Goal: Task Accomplishment & Management: Use online tool/utility

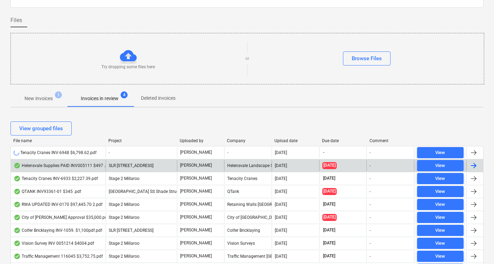
scroll to position [45, 0]
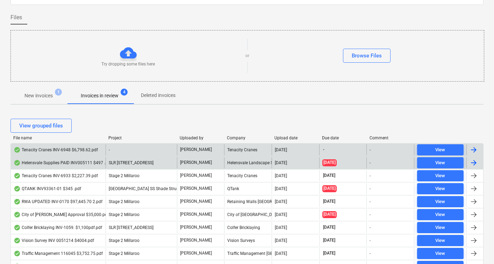
click at [61, 151] on div "Tenacity Cranes INV-6948 $6,798.62.pdf" at bounding box center [56, 150] width 84 height 6
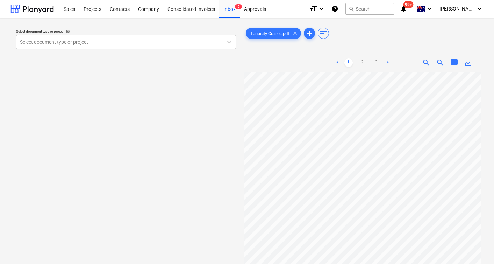
click at [151, 29] on div "Select document type or project help" at bounding box center [126, 31] width 220 height 5
click at [102, 43] on div at bounding box center [119, 41] width 199 height 7
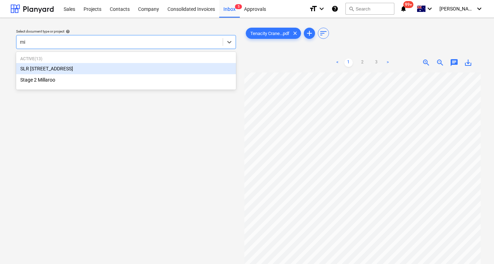
type input "mil"
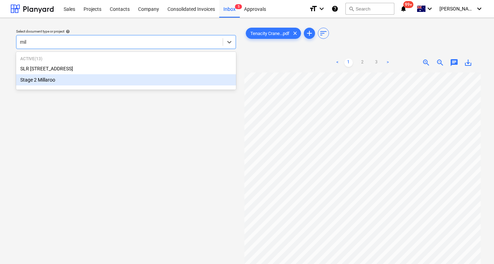
click at [61, 76] on div "Stage 2 Millaroo" at bounding box center [126, 79] width 220 height 11
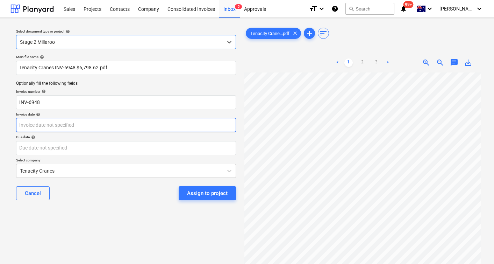
click at [84, 125] on body "Sales Projects Contacts Company Consolidated Invoices Inbox 5 Approvals format_…" at bounding box center [247, 132] width 494 height 264
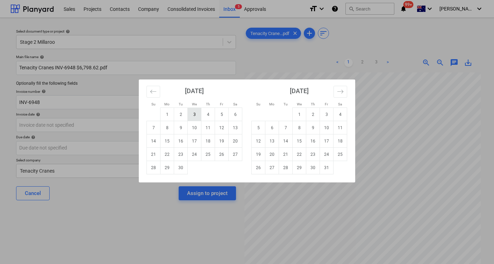
click at [196, 111] on td "3" at bounding box center [195, 114] width 14 height 13
type input "[DATE]"
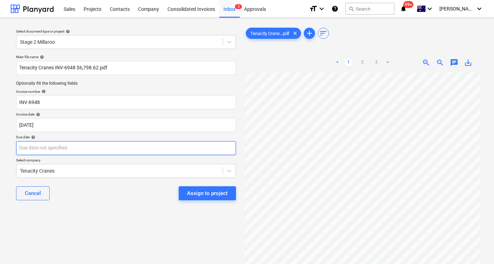
click at [104, 149] on body "Sales Projects Contacts Company Consolidated Invoices Inbox 5 Approvals format_…" at bounding box center [247, 132] width 494 height 264
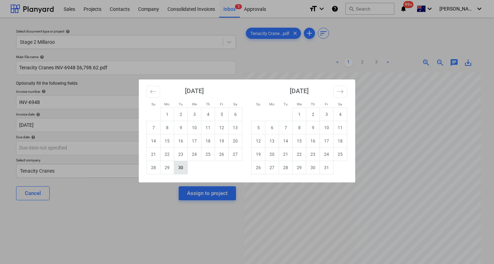
click at [178, 168] on td "30" at bounding box center [181, 167] width 14 height 13
type input "[DATE]"
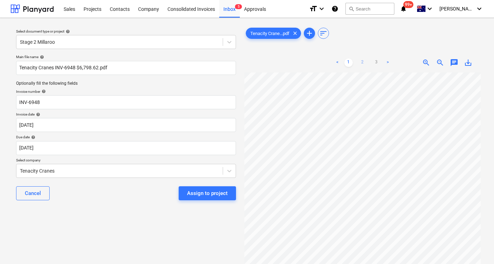
click at [362, 62] on link "2" at bounding box center [362, 62] width 8 height 8
click at [372, 61] on link "3" at bounding box center [376, 62] width 8 height 8
click at [385, 59] on link ">" at bounding box center [388, 62] width 8 height 8
click at [142, 241] on div "Select document type or project help Stage 2 Millaroo Main file name help Tenac…" at bounding box center [125, 171] width 231 height 296
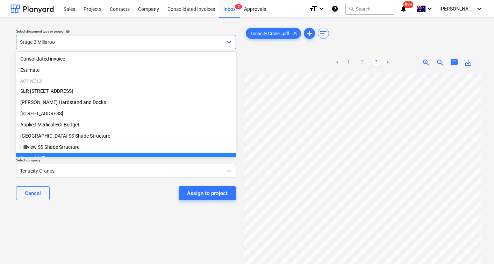
click at [66, 45] on div at bounding box center [119, 41] width 199 height 7
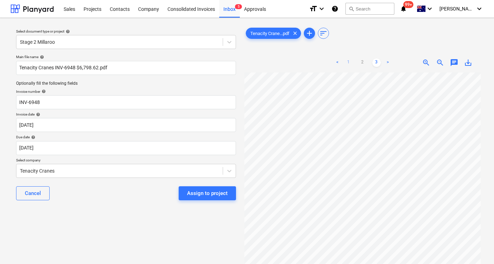
click at [351, 61] on link "1" at bounding box center [348, 62] width 8 height 8
click at [198, 194] on div "Assign to project" at bounding box center [207, 193] width 41 height 9
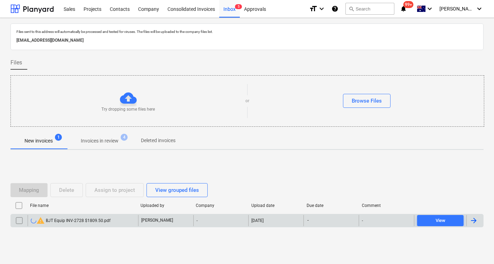
click at [20, 221] on input "checkbox" at bounding box center [19, 220] width 11 height 11
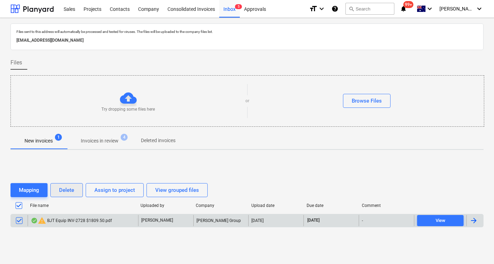
click at [70, 189] on div "Delete" at bounding box center [66, 189] width 15 height 9
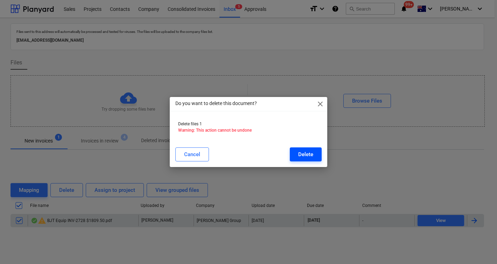
click at [300, 155] on div "Delete" at bounding box center [305, 154] width 15 height 9
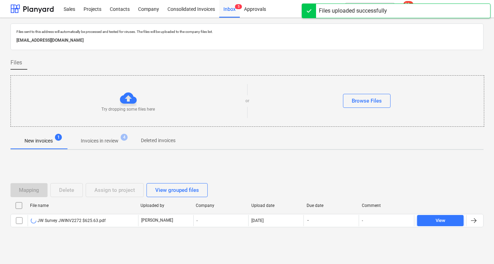
scroll to position [8, 0]
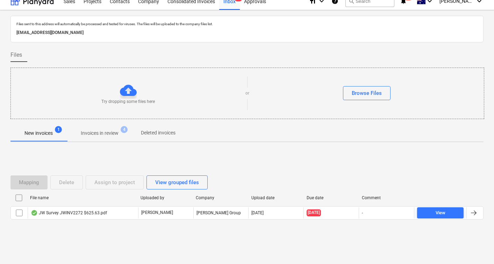
click at [130, 220] on div "File name Uploaded by Company Upload date Due date Comment JW Survey JWINV2272 …" at bounding box center [246, 207] width 473 height 30
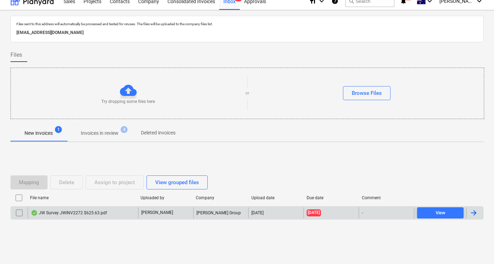
click at [74, 213] on div "JW Survey JWINV2272 $625.63.pdf" at bounding box center [69, 213] width 76 height 6
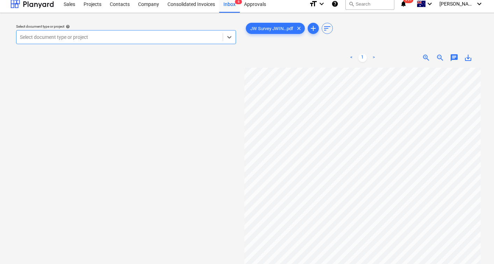
scroll to position [18, 0]
click at [105, 40] on div at bounding box center [119, 37] width 199 height 7
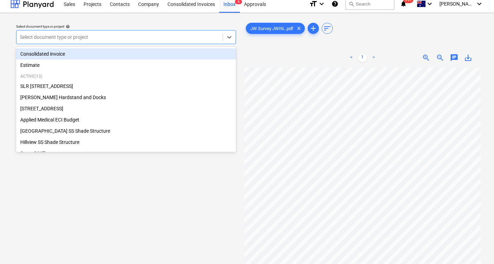
scroll to position [0, 0]
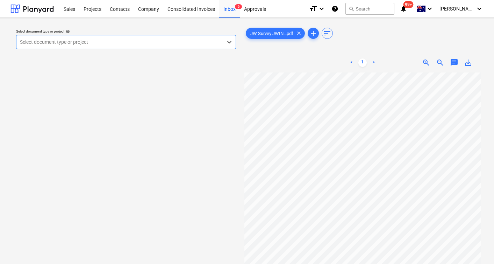
click at [160, 44] on div at bounding box center [119, 41] width 199 height 7
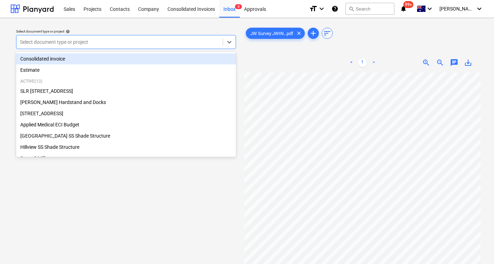
click at [154, 42] on div at bounding box center [119, 41] width 199 height 7
type input "ap"
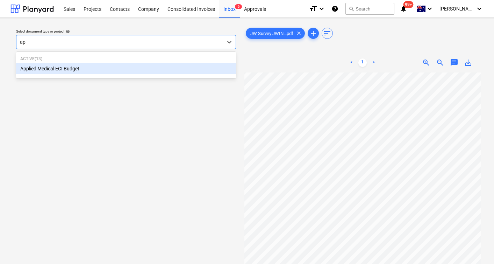
click at [119, 71] on div "Applied Medical ECI Budget" at bounding box center [126, 68] width 220 height 11
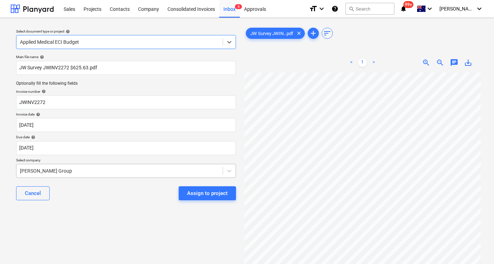
click at [74, 173] on body "Sales Projects Contacts Company Consolidated Invoices Inbox 6 Approvals format_…" at bounding box center [247, 132] width 494 height 264
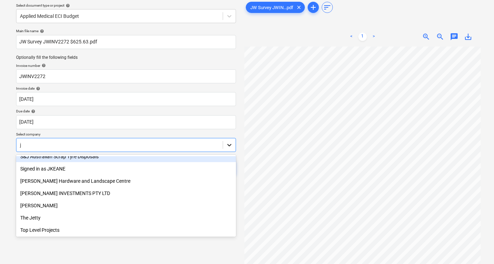
scroll to position [0, 26]
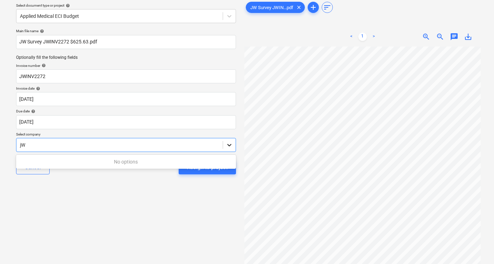
type input "j"
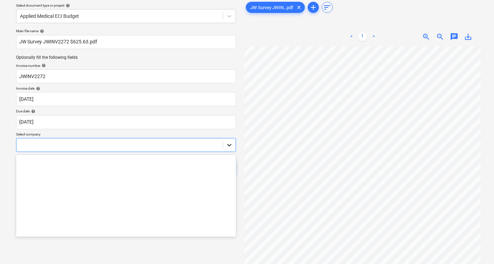
scroll to position [532, 0]
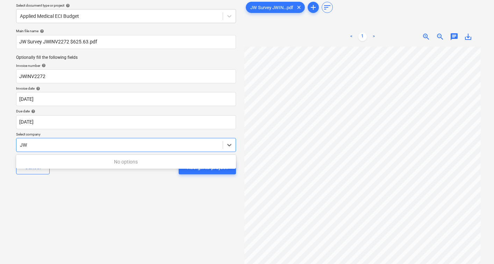
type input "JW"
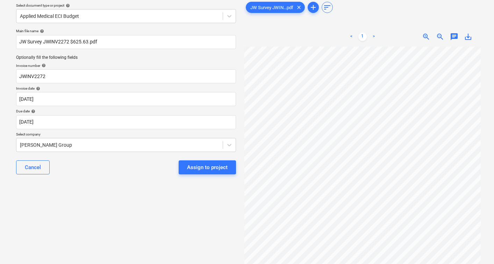
click at [211, 221] on div "Select document type or project help Applied Medical ECI Budget Main file name …" at bounding box center [125, 146] width 231 height 296
click at [211, 167] on div "Assign to project" at bounding box center [207, 167] width 41 height 9
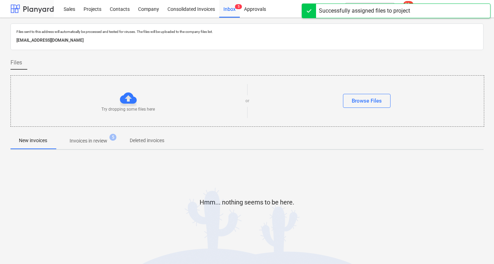
click at [33, 8] on div at bounding box center [31, 8] width 43 height 17
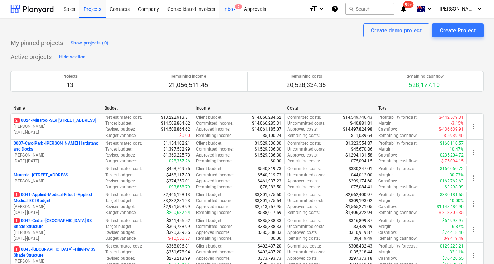
click at [235, 9] on div "Inbox 5" at bounding box center [229, 9] width 21 height 18
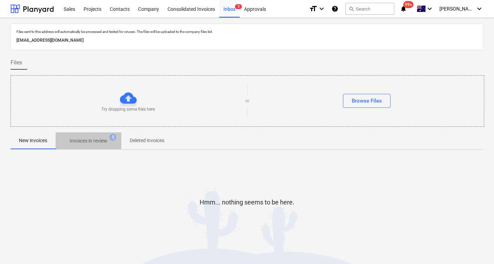
click at [97, 143] on p "Invoices in review" at bounding box center [89, 140] width 38 height 7
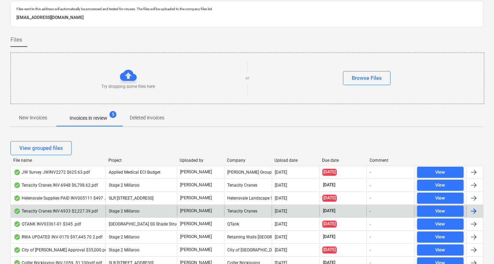
scroll to position [30, 0]
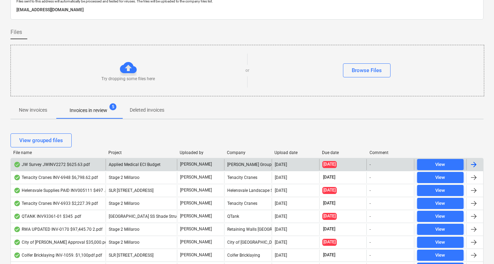
click at [61, 165] on div "JW Survey JWINV2272 $625.63.pdf" at bounding box center [52, 165] width 76 height 6
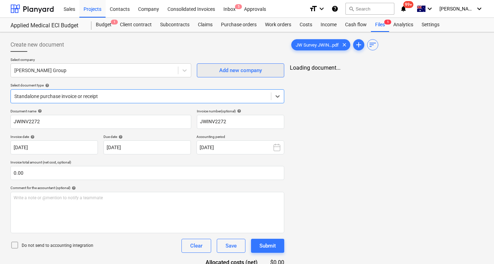
click at [226, 71] on div "Add new company" at bounding box center [240, 70] width 43 height 9
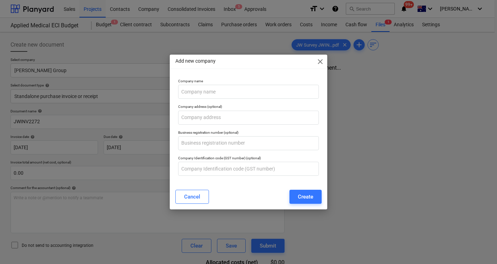
drag, startPoint x: 280, startPoint y: 59, endPoint x: 221, endPoint y: 71, distance: 60.3
click at [221, 71] on div "Add new company close Company name Company address (optional) Business registra…" at bounding box center [248, 132] width 157 height 155
click at [208, 93] on input "text" at bounding box center [248, 92] width 141 height 14
paste input "JW SURVEYS"
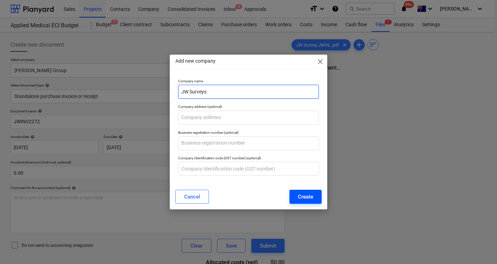
type input "JW Surveys"
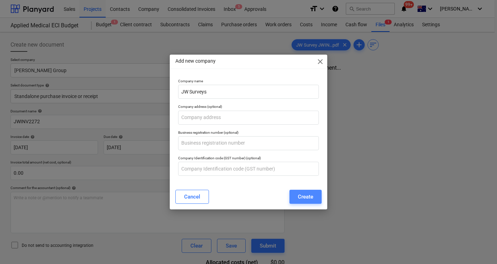
click at [303, 199] on div "Create" at bounding box center [305, 196] width 15 height 9
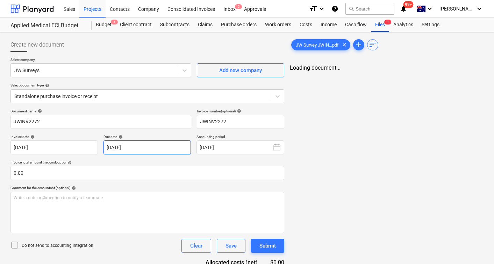
click at [142, 147] on body "Sales Projects Contacts Company Consolidated Invoices Inbox 5 Approvals format_…" at bounding box center [247, 132] width 494 height 264
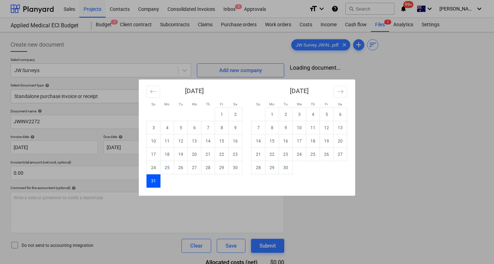
click at [153, 181] on td "31" at bounding box center [154, 180] width 14 height 13
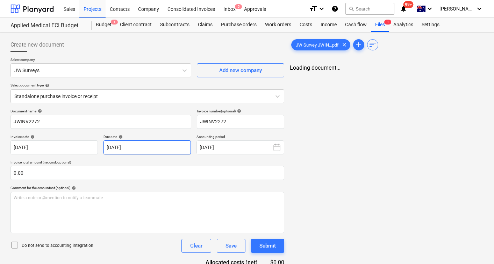
click at [155, 148] on body "Sales Projects Contacts Company Consolidated Invoices Inbox 5 Approvals format_…" at bounding box center [247, 132] width 494 height 264
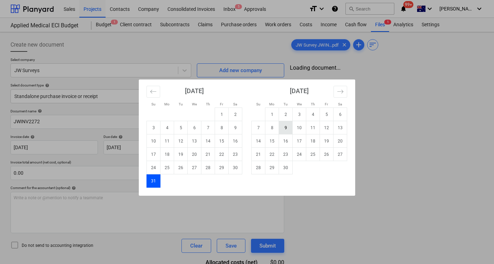
click at [287, 128] on td "9" at bounding box center [286, 127] width 14 height 13
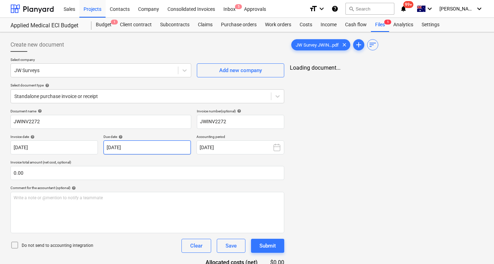
click at [150, 148] on body "Sales Projects Contacts Company Consolidated Invoices Inbox 5 Approvals format_…" at bounding box center [247, 132] width 494 height 264
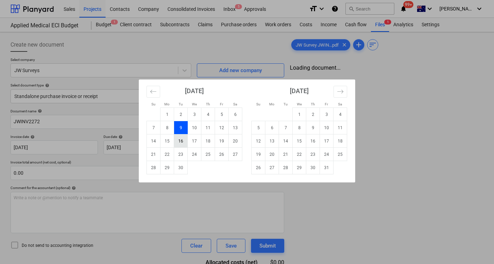
click at [183, 138] on td "16" at bounding box center [181, 140] width 14 height 13
type input "[DATE]"
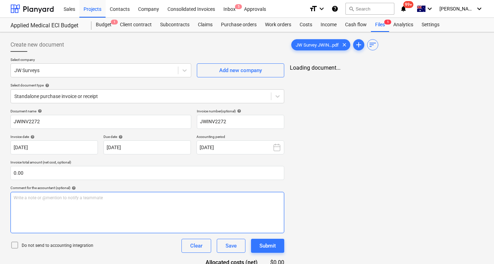
scroll to position [22, 0]
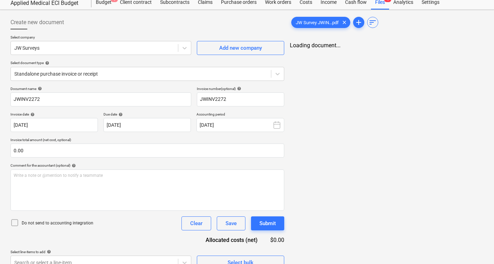
drag, startPoint x: 235, startPoint y: 228, endPoint x: 239, endPoint y: 230, distance: 4.0
click at [239, 230] on div "Document name help JWINV2272 Invoice number (optional) help JWINV2272 Invoice d…" at bounding box center [147, 177] width 274 height 183
click at [233, 225] on div "Save" at bounding box center [231, 223] width 11 height 9
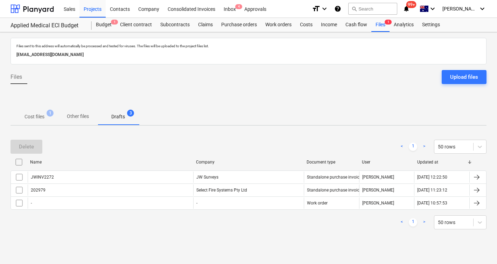
click at [220, 133] on div "Delete < 1 > 50 rows Name Company Document type User Updated at JWINV2272 JW Su…" at bounding box center [248, 184] width 476 height 106
click at [23, 6] on div at bounding box center [31, 8] width 43 height 17
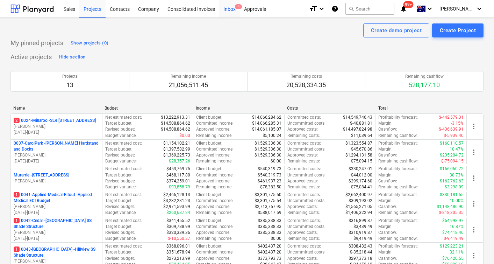
click at [227, 11] on div "Inbox 4" at bounding box center [229, 9] width 21 height 18
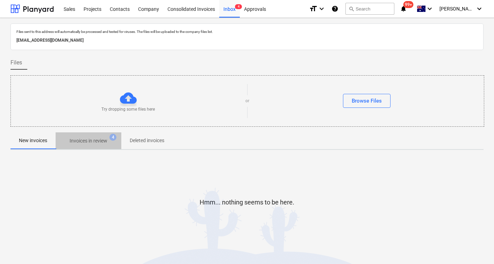
click at [98, 135] on span "Invoices in review 4" at bounding box center [89, 140] width 66 height 13
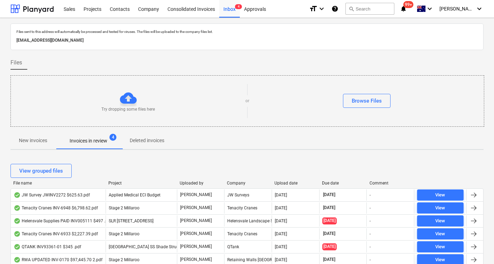
click at [289, 181] on div "Upload date" at bounding box center [296, 182] width 42 height 5
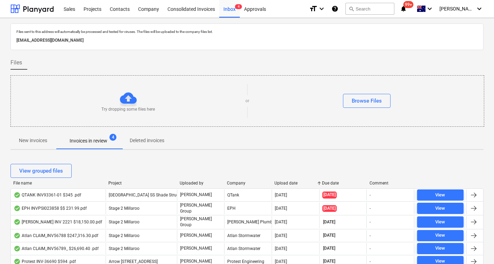
click at [289, 181] on div "Upload date" at bounding box center [296, 182] width 42 height 5
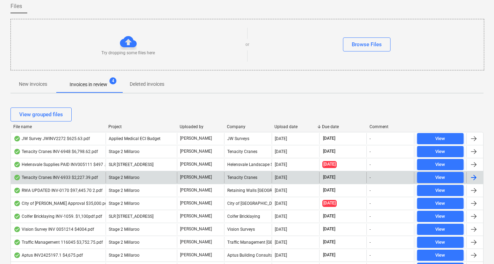
scroll to position [57, 0]
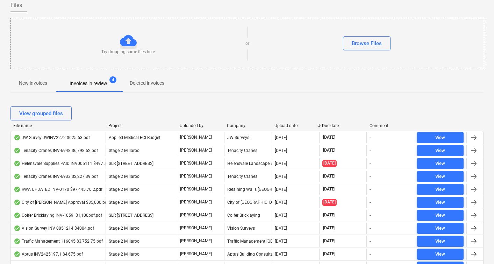
click at [286, 123] on div "Upload date" at bounding box center [296, 125] width 42 height 5
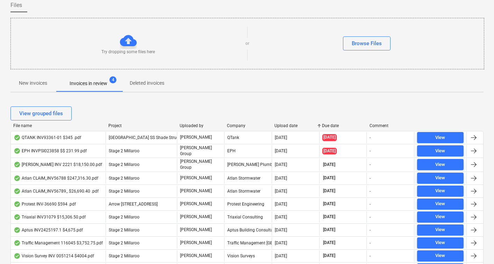
click at [286, 123] on div "Upload date" at bounding box center [296, 125] width 42 height 5
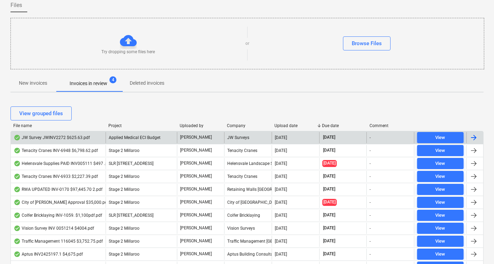
click at [62, 137] on div "JW Survey JWINV2272 $625.63.pdf" at bounding box center [52, 138] width 76 height 6
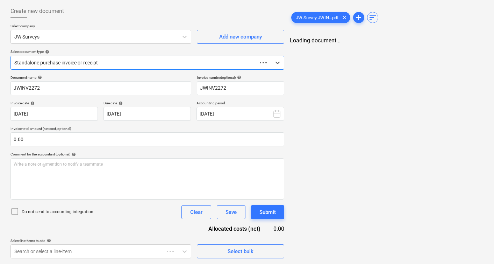
scroll to position [34, 0]
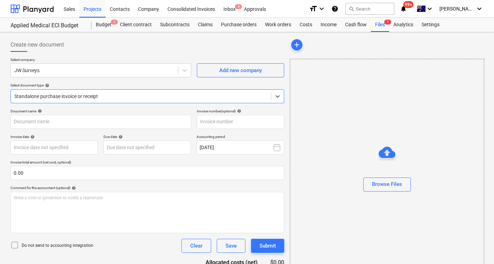
type input "JWINV2272"
type input "[DATE]"
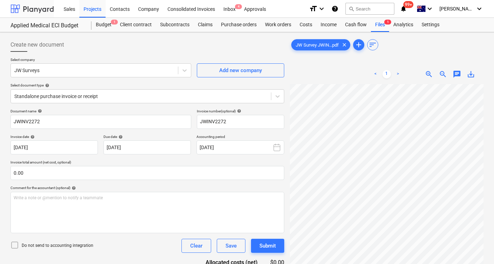
click at [20, 2] on div at bounding box center [31, 8] width 43 height 17
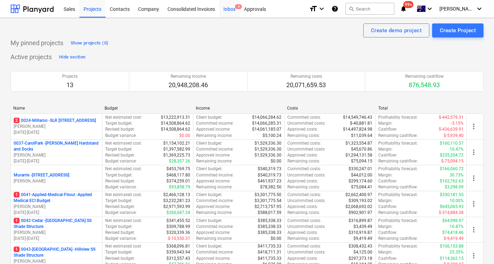
click at [232, 6] on div "Inbox 4" at bounding box center [229, 9] width 21 height 18
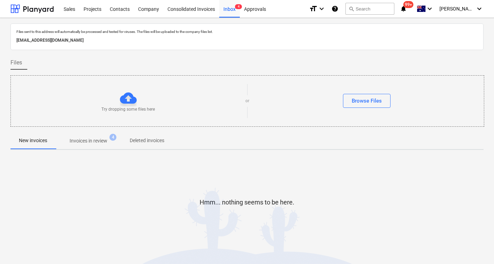
click at [98, 134] on span "Invoices in review 4" at bounding box center [89, 140] width 66 height 13
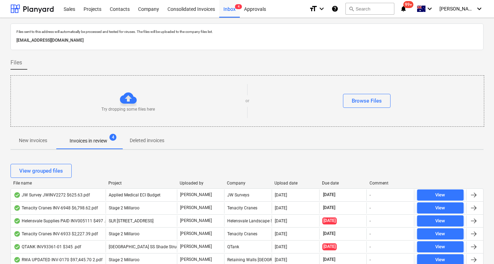
click at [288, 182] on div "Upload date" at bounding box center [296, 182] width 42 height 5
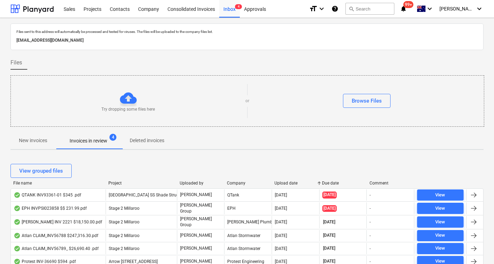
click at [288, 182] on div "Upload date" at bounding box center [296, 182] width 42 height 5
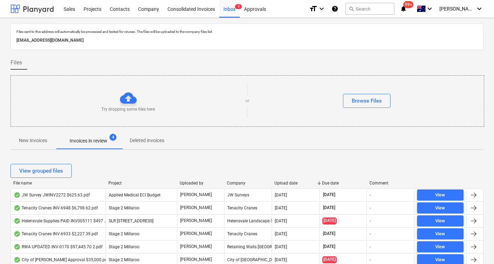
click at [31, 6] on div at bounding box center [31, 8] width 43 height 17
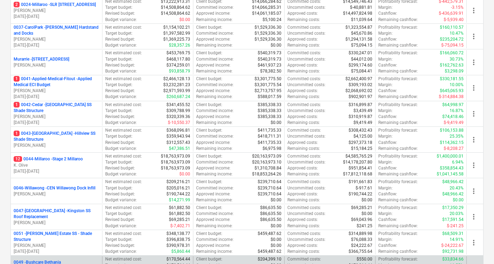
scroll to position [115, 0]
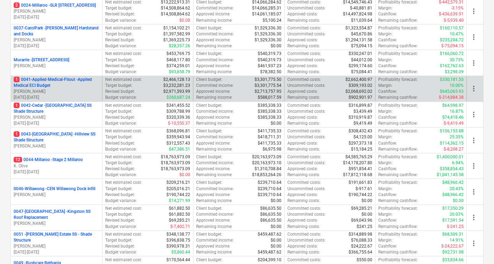
click at [60, 83] on p "1 0041-Applied-Medical-Fitout - Applied Medical ECI Budget" at bounding box center [57, 83] width 86 height 12
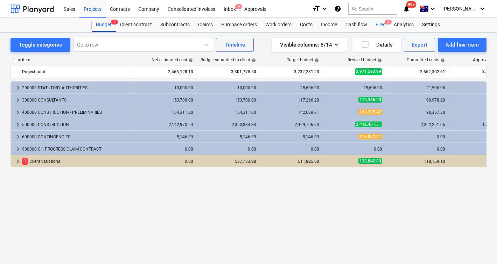
click at [379, 21] on div "Files 1" at bounding box center [380, 25] width 18 height 14
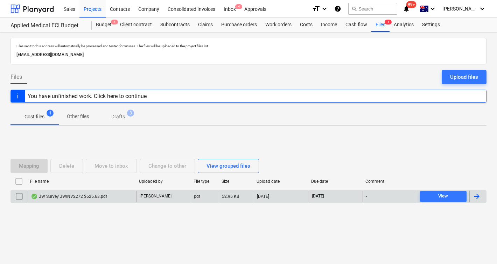
click at [20, 195] on input "checkbox" at bounding box center [19, 196] width 11 height 11
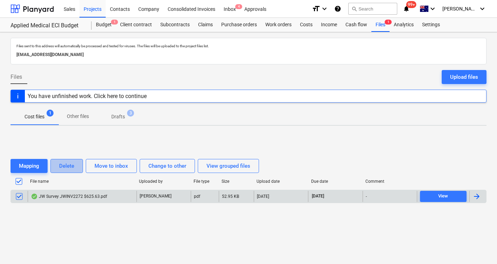
click at [67, 170] on div "Delete" at bounding box center [66, 165] width 15 height 9
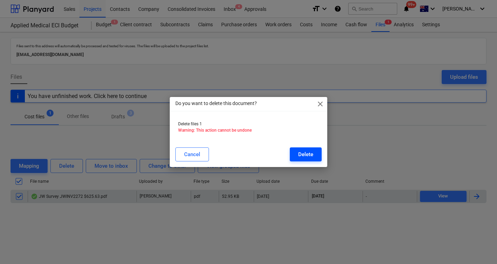
click at [300, 151] on div "Delete" at bounding box center [305, 154] width 15 height 9
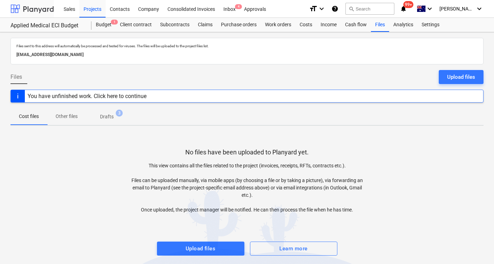
click at [34, 7] on div at bounding box center [31, 8] width 43 height 17
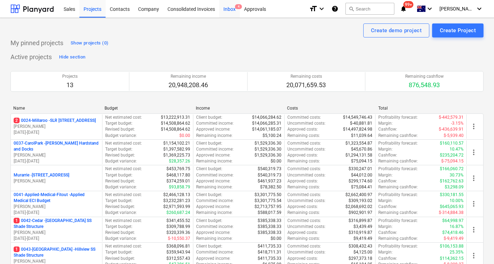
click at [228, 9] on div "Inbox 4" at bounding box center [229, 9] width 21 height 18
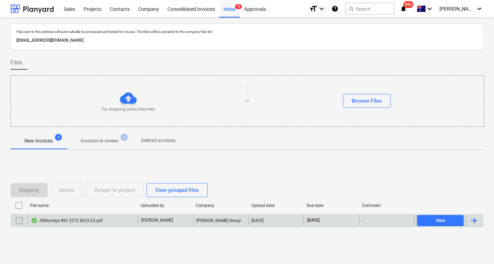
click at [79, 220] on div "JWSurveys INV 2272 $625.63.pdf" at bounding box center [67, 221] width 72 height 6
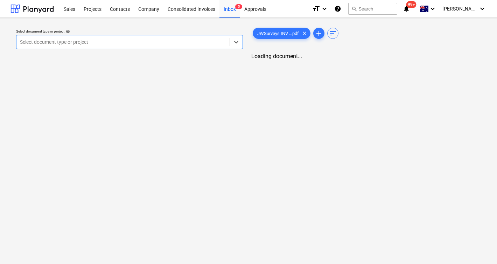
click at [115, 43] on div at bounding box center [123, 41] width 206 height 7
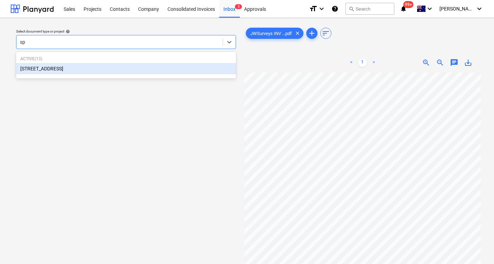
type input "s"
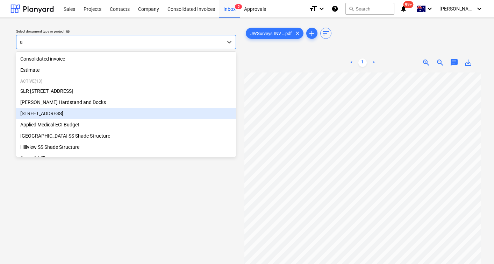
type input "ap"
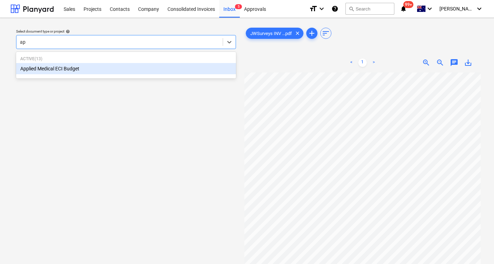
click at [88, 70] on div "Applied Medical ECI Budget" at bounding box center [126, 68] width 220 height 11
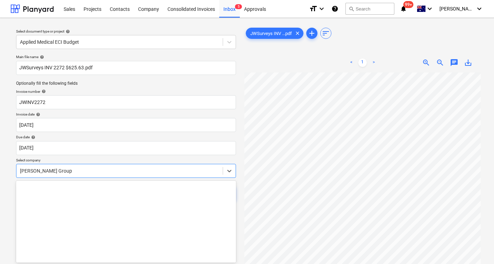
click at [62, 169] on body "Sales Projects Contacts Company Consolidated Invoices Inbox 5 Approvals format_…" at bounding box center [247, 132] width 494 height 264
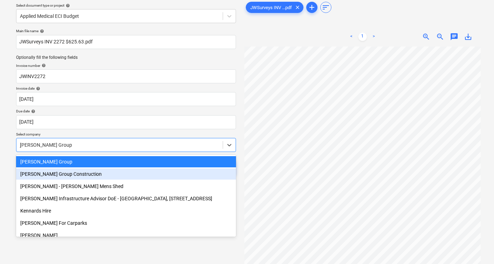
scroll to position [544, 0]
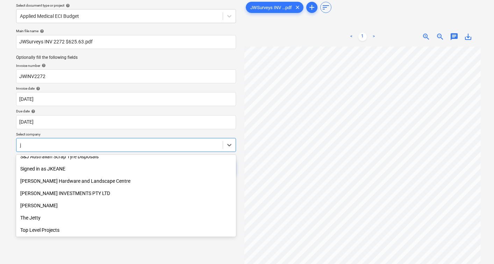
type input "jw"
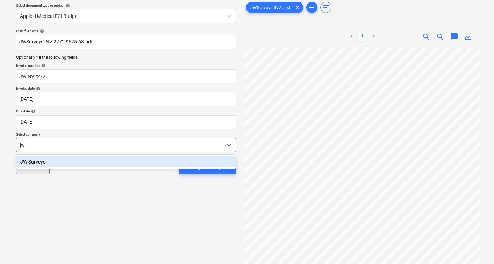
click at [42, 160] on div "JW Surveys" at bounding box center [126, 161] width 220 height 11
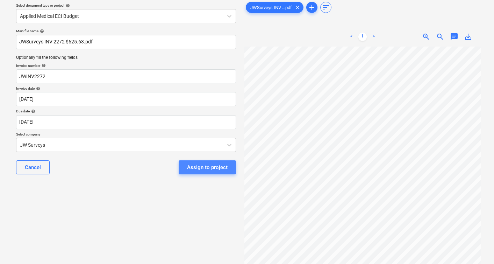
click at [209, 162] on button "Assign to project" at bounding box center [207, 167] width 57 height 14
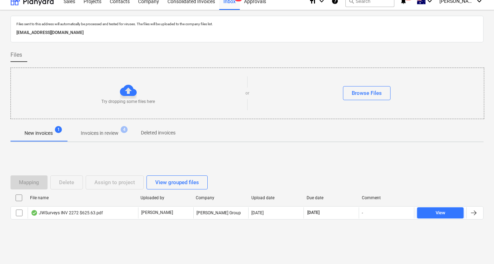
scroll to position [8, 0]
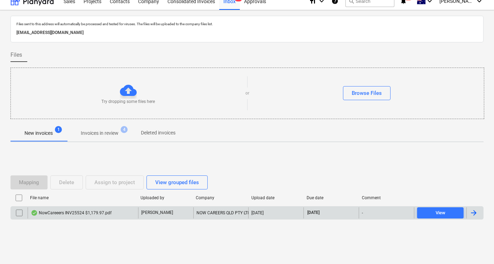
click at [73, 212] on div "NowCareeers INV25524 $1,179.97.pdf" at bounding box center [71, 213] width 81 height 6
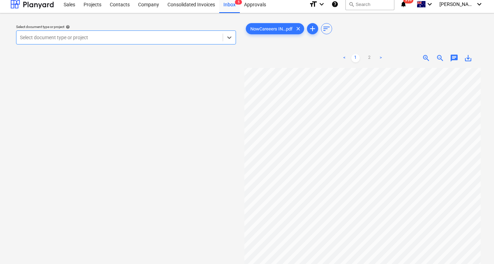
scroll to position [6, 27]
click at [178, 39] on div at bounding box center [119, 37] width 199 height 7
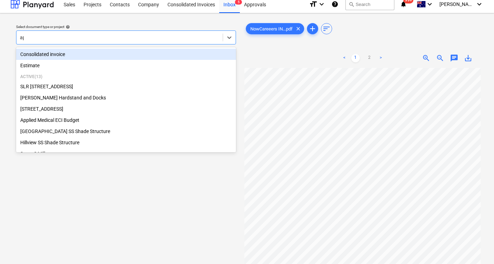
type input "app"
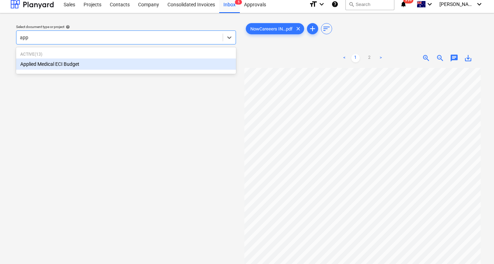
click at [136, 56] on p "Active ( 13 )" at bounding box center [126, 54] width 212 height 6
click at [134, 63] on div "Applied Medical ECI Budget" at bounding box center [126, 63] width 220 height 11
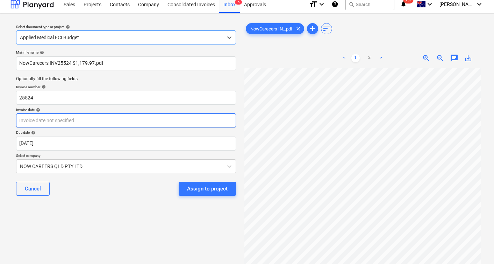
click at [82, 122] on body "Sales Projects Contacts Company Consolidated Invoices Inbox 5 Approvals format_…" at bounding box center [247, 127] width 494 height 264
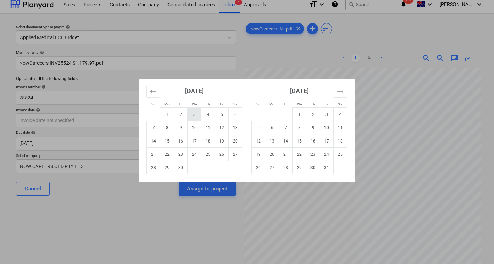
click at [194, 114] on td "3" at bounding box center [195, 114] width 14 height 13
type input "[DATE]"
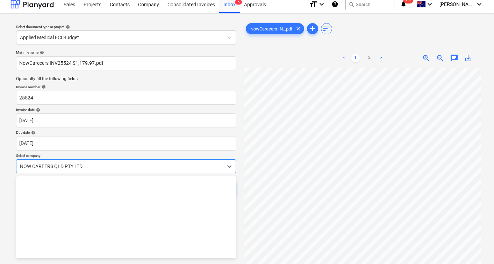
scroll to position [24, 0]
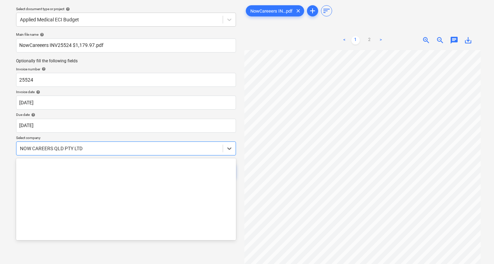
click at [164, 163] on body "Sales Projects Contacts Company Consolidated Invoices Inbox 5 Approvals format_…" at bounding box center [247, 110] width 494 height 264
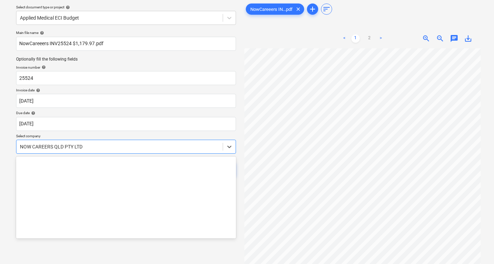
scroll to position [26, 0]
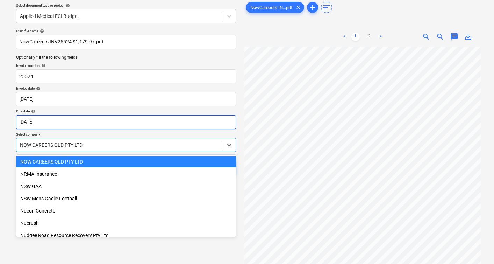
click at [166, 127] on body "Sales Projects Contacts Company Consolidated Invoices Inbox 5 Approvals format_…" at bounding box center [247, 106] width 494 height 264
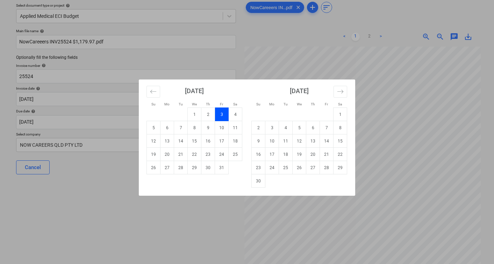
click at [90, 184] on div "Su Mo Tu We Th Fr Sa Su Mo Tu We Th Fr Sa [DATE] 1 2 3 4 5 6 7 8 9 10 11 12 13 …" at bounding box center [247, 132] width 494 height 264
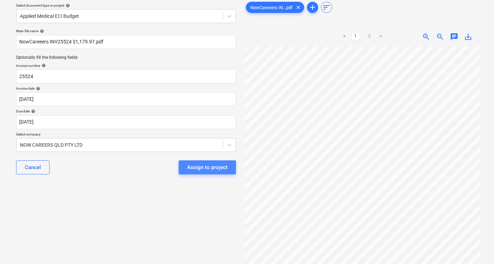
click at [197, 170] on div "Assign to project" at bounding box center [207, 167] width 41 height 9
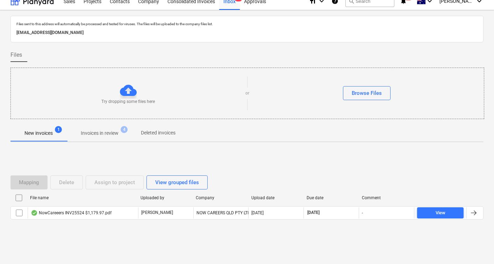
scroll to position [8, 0]
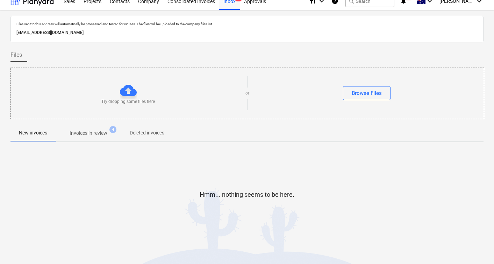
click at [92, 127] on span "Invoices in review 4" at bounding box center [89, 133] width 66 height 13
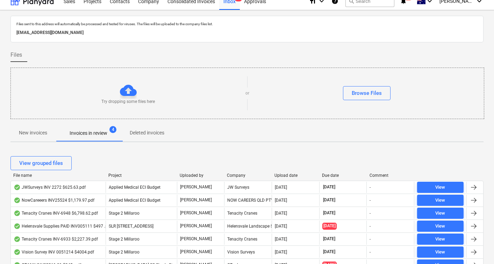
click at [292, 174] on div "Upload date" at bounding box center [296, 175] width 42 height 5
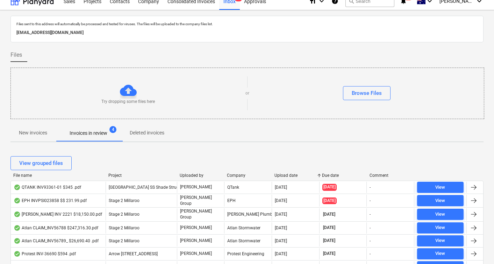
click at [292, 174] on div "Upload date" at bounding box center [296, 175] width 42 height 5
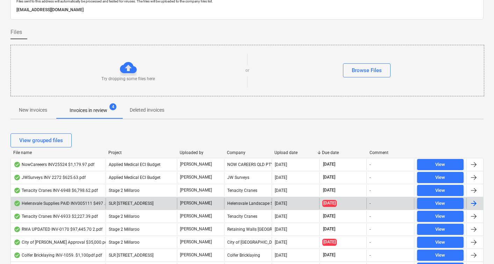
scroll to position [31, 0]
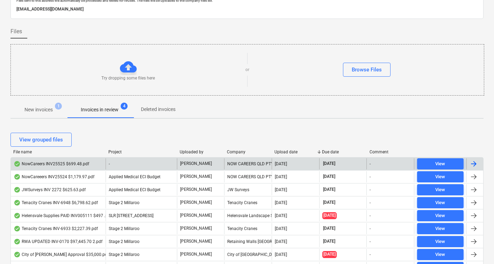
click at [63, 162] on div "NowCareers INV25525 $699.48.pdf" at bounding box center [52, 164] width 76 height 6
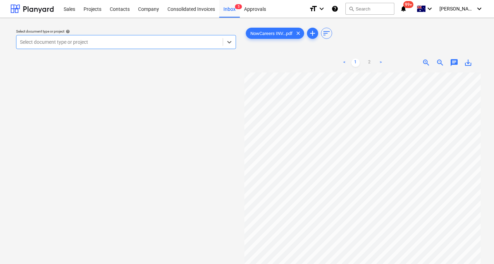
scroll to position [0, 23]
click at [165, 43] on div at bounding box center [119, 41] width 199 height 7
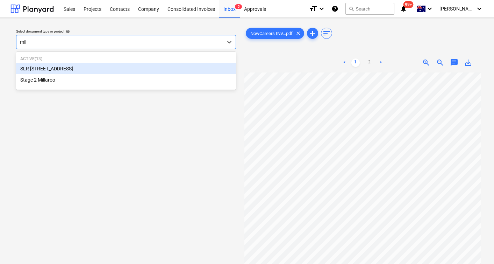
type input "mill"
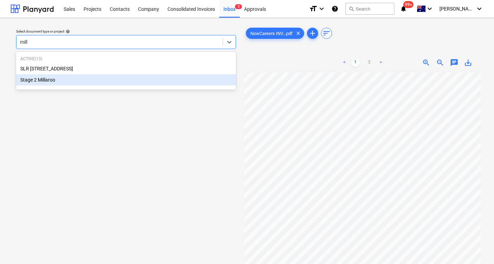
click at [120, 82] on div "Stage 2 Millaroo" at bounding box center [126, 79] width 220 height 11
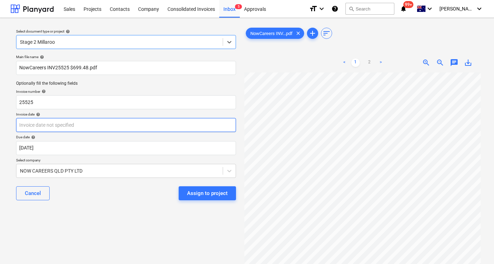
click at [83, 128] on body "Sales Projects Contacts Company Consolidated Invoices Inbox 5 Approvals format_…" at bounding box center [247, 132] width 494 height 264
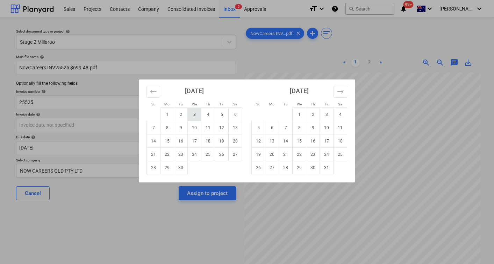
click at [193, 115] on td "3" at bounding box center [195, 114] width 14 height 13
type input "[DATE]"
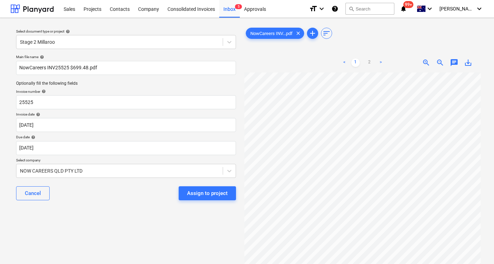
click at [198, 191] on div "Assign to project" at bounding box center [207, 193] width 41 height 9
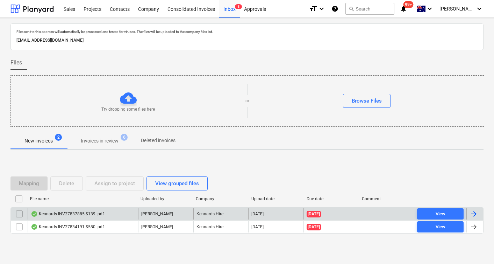
click at [83, 214] on div "Kennards INV27837885 $139 .pdf" at bounding box center [67, 214] width 73 height 6
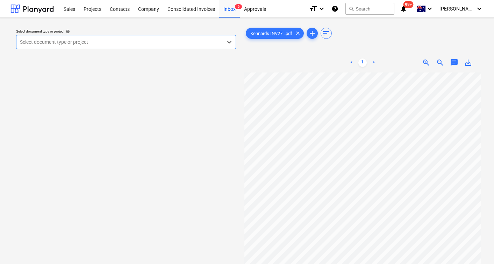
scroll to position [0, 27]
click at [141, 46] on div "Select document type or project" at bounding box center [119, 42] width 206 height 10
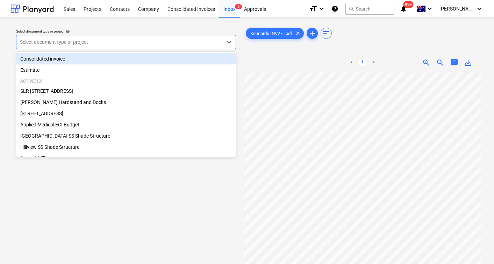
type input "s"
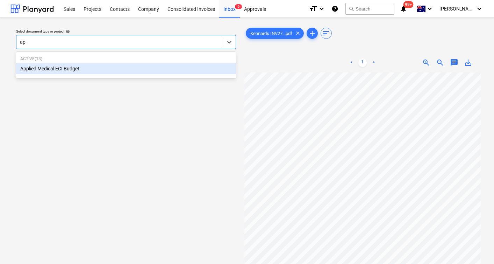
type input "app"
click at [112, 71] on div "Applied Medical ECI Budget" at bounding box center [126, 68] width 220 height 11
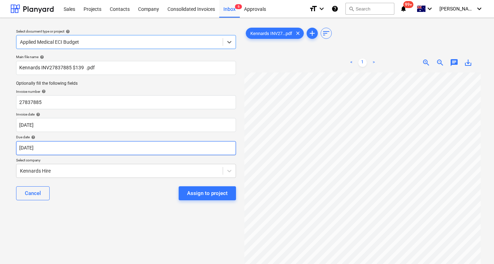
click at [55, 149] on body "Sales Projects Contacts Company Consolidated Invoices Inbox 6 Approvals format_…" at bounding box center [247, 132] width 494 height 264
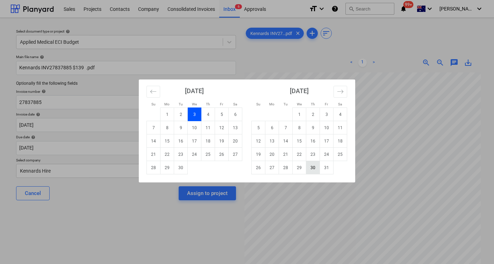
click at [314, 168] on td "30" at bounding box center [313, 167] width 14 height 13
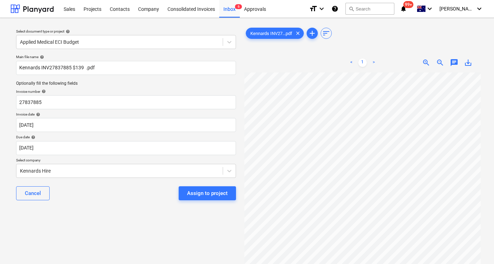
type input "[DATE]"
click at [198, 195] on div "Assign to project" at bounding box center [207, 193] width 41 height 9
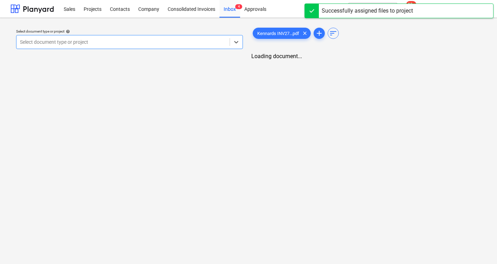
click at [119, 43] on div at bounding box center [123, 41] width 206 height 7
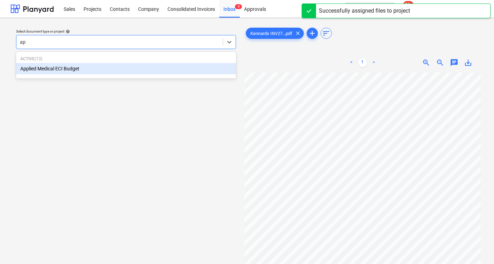
type input "app"
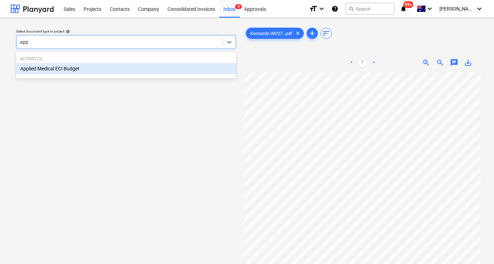
click at [92, 61] on p "Active ( 13 )" at bounding box center [126, 59] width 212 height 6
click at [89, 71] on div "Applied Medical ECI Budget" at bounding box center [126, 68] width 220 height 11
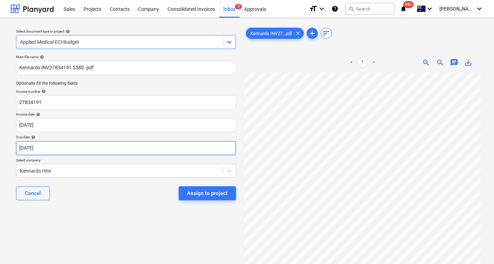
click at [67, 149] on body "Sales Projects Contacts Company Consolidated Invoices Inbox 4 Approvals format_…" at bounding box center [247, 132] width 494 height 264
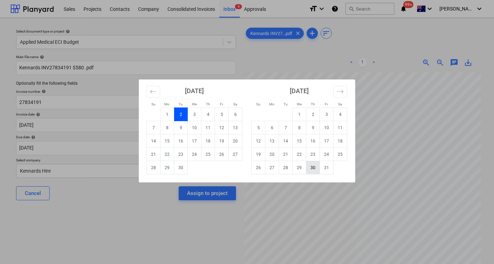
click at [314, 169] on td "30" at bounding box center [313, 167] width 14 height 13
type input "[DATE]"
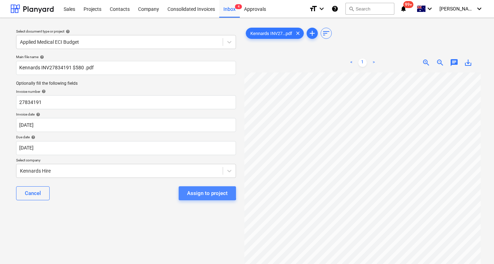
click at [203, 191] on div "Assign to project" at bounding box center [207, 193] width 41 height 9
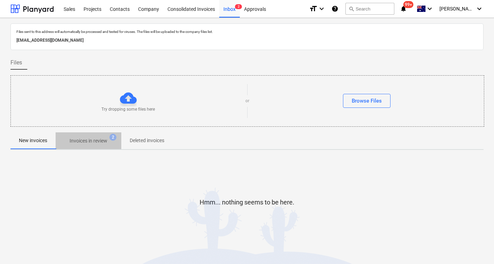
click at [93, 141] on p "Invoices in review" at bounding box center [89, 140] width 38 height 7
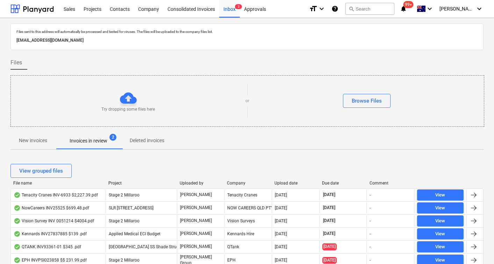
click at [286, 182] on div "Upload date" at bounding box center [296, 182] width 42 height 5
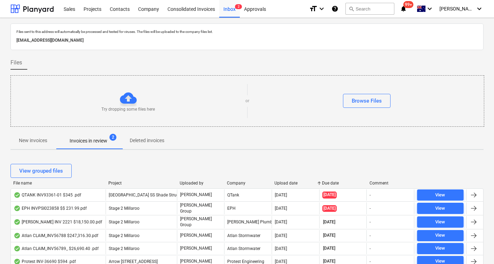
click at [286, 182] on div "Upload date" at bounding box center [296, 182] width 42 height 5
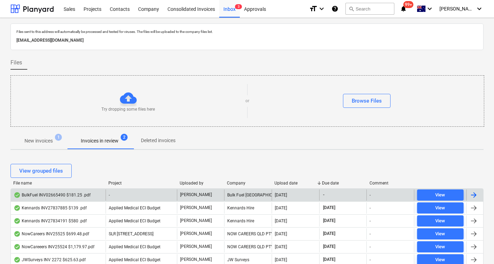
click at [71, 194] on div "BulkFuel INV02665490 $181.25 .pdf" at bounding box center [52, 195] width 77 height 6
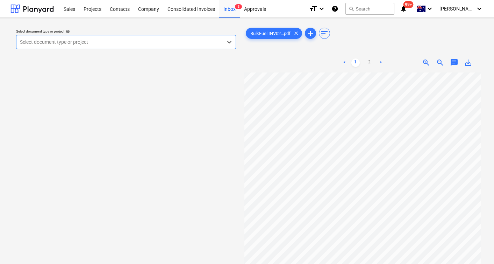
click at [166, 48] on div "Select document type or project" at bounding box center [126, 42] width 220 height 14
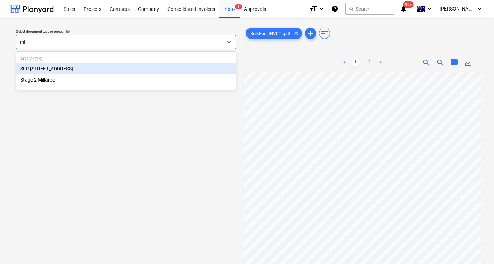
type input "mill"
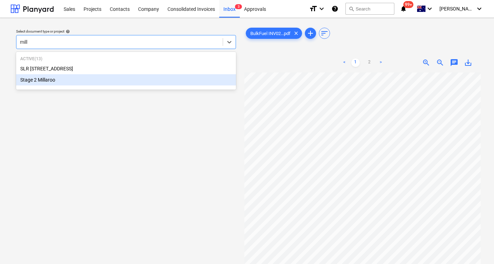
click at [111, 69] on div "SLR [STREET_ADDRESS]" at bounding box center [126, 68] width 220 height 11
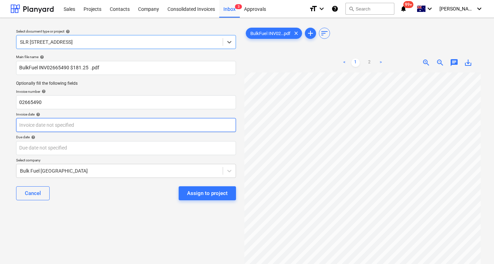
click at [45, 127] on body "Sales Projects Contacts Company Consolidated Invoices Inbox 3 Approvals format_…" at bounding box center [247, 132] width 494 height 264
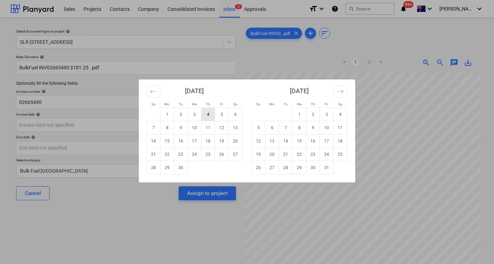
click at [206, 114] on td "4" at bounding box center [208, 114] width 14 height 13
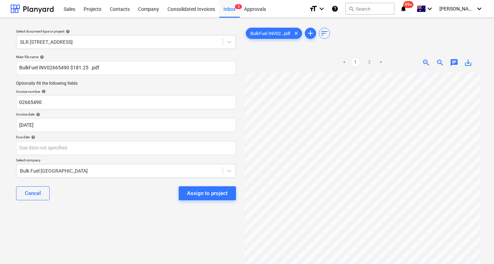
type input "[DATE]"
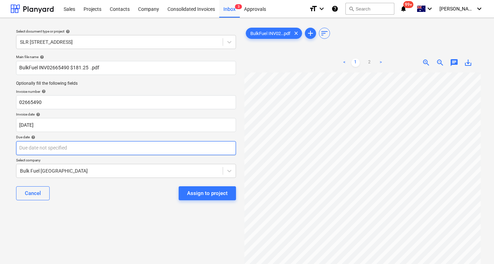
click at [82, 144] on body "Sales Projects Contacts Company Consolidated Invoices Inbox 3 Approvals format_…" at bounding box center [247, 132] width 494 height 264
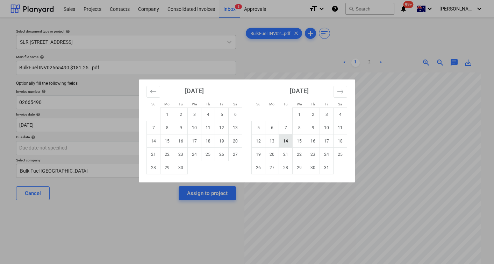
click at [283, 142] on td "14" at bounding box center [286, 140] width 14 height 13
type input "[DATE]"
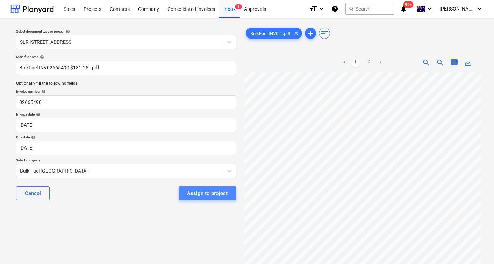
click at [209, 191] on div "Assign to project" at bounding box center [207, 193] width 41 height 9
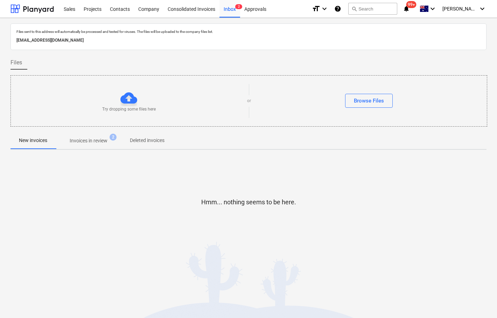
click at [91, 142] on p "Invoices in review" at bounding box center [89, 140] width 38 height 7
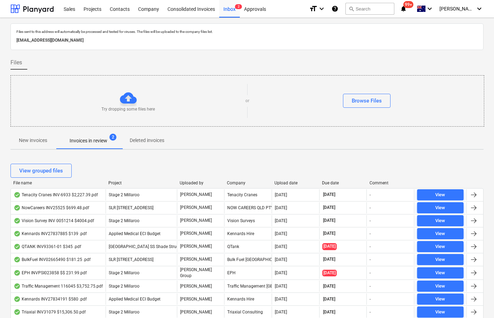
click at [292, 183] on div "Upload date" at bounding box center [296, 182] width 42 height 5
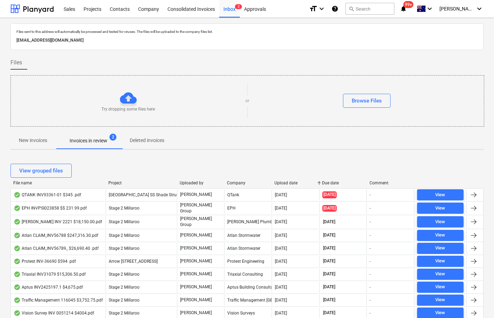
click at [292, 183] on div "Upload date" at bounding box center [296, 182] width 42 height 5
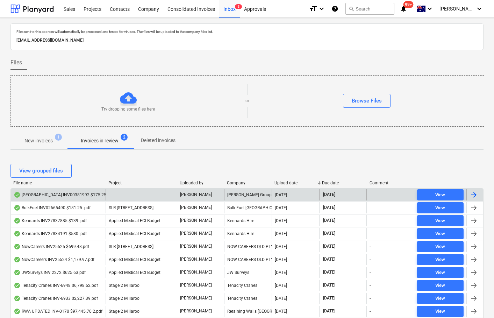
click at [63, 192] on div "[GEOGRAPHIC_DATA] INV00381992 $175.25.pdf" at bounding box center [64, 195] width 100 height 6
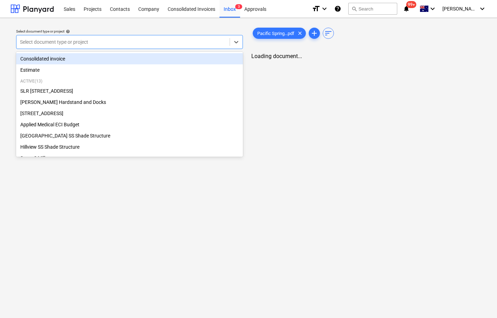
click at [144, 37] on div "Select document type or project" at bounding box center [122, 42] width 213 height 10
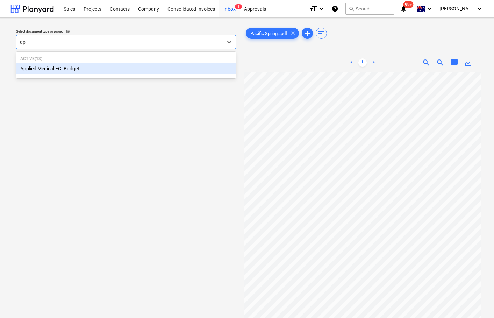
type input "app"
click at [90, 67] on div "Applied Medical ECI Budget" at bounding box center [126, 68] width 220 height 11
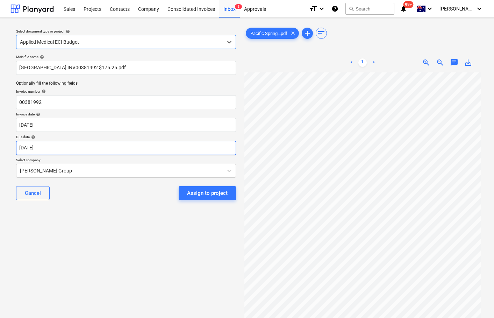
scroll to position [0, 34]
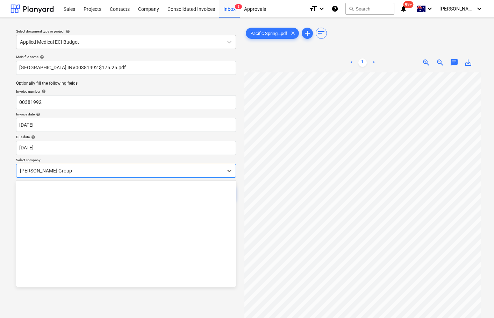
click at [39, 170] on div at bounding box center [119, 170] width 199 height 7
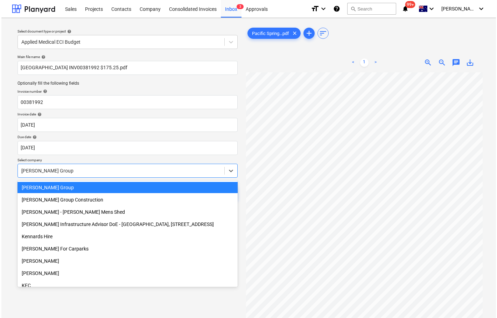
scroll to position [703, 0]
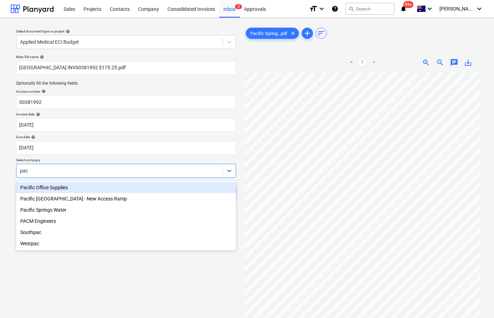
type input "paci"
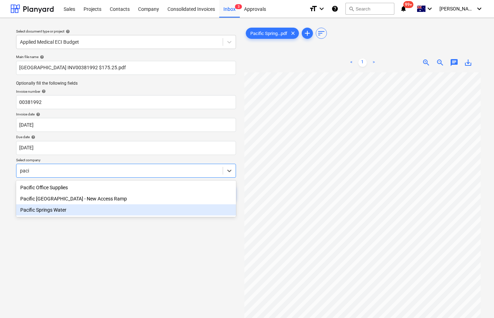
click at [54, 209] on div "Pacific Springs Water" at bounding box center [126, 209] width 220 height 11
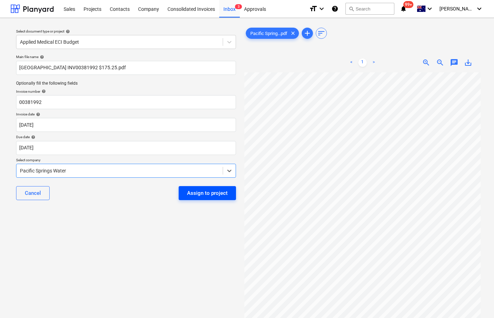
click at [209, 191] on div "Assign to project" at bounding box center [207, 193] width 41 height 9
